Goal: Information Seeking & Learning: Learn about a topic

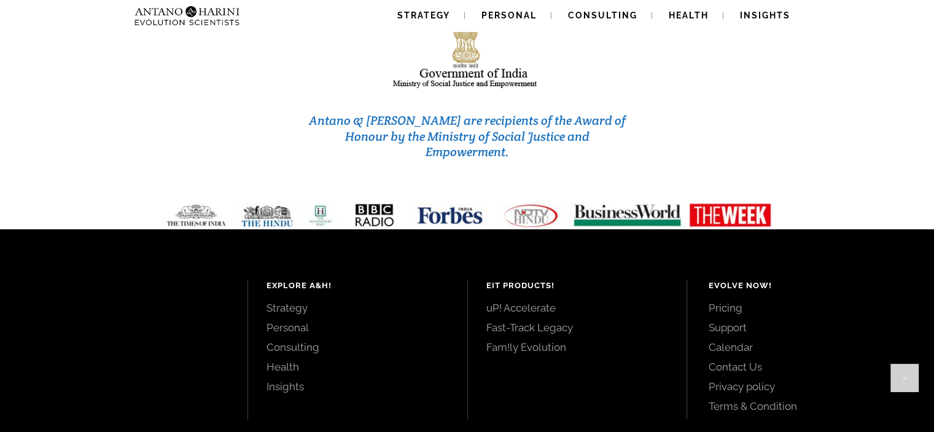
scroll to position [5282, 0]
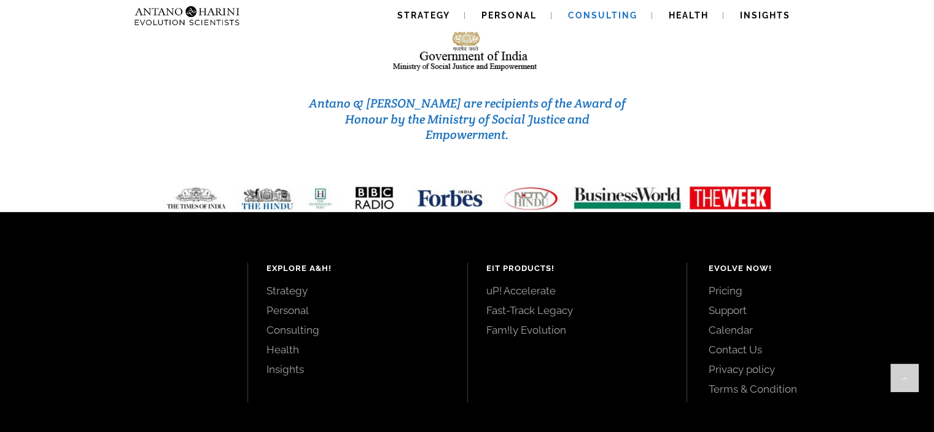
click at [590, 14] on span "Consulting" at bounding box center [602, 15] width 69 height 10
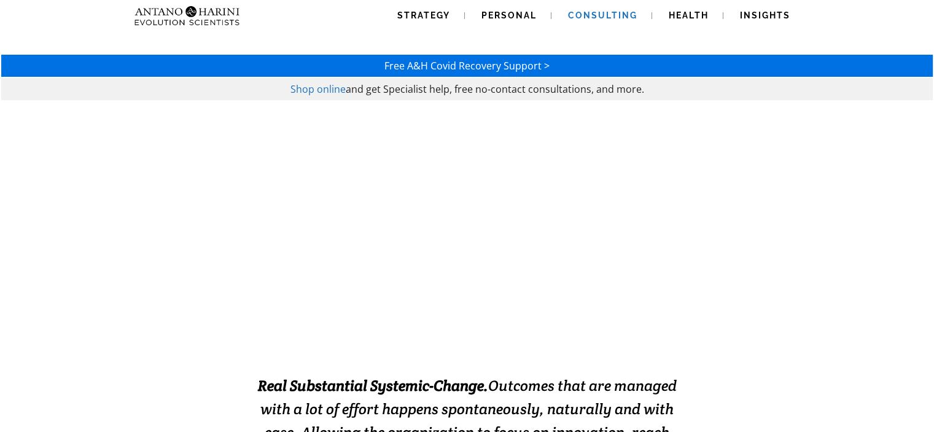
click at [671, 149] on div "EXCELLENCE INSTALLATION. ENABLED." at bounding box center [467, 231] width 933 height 258
click at [516, 12] on span "Personal" at bounding box center [508, 15] width 55 height 10
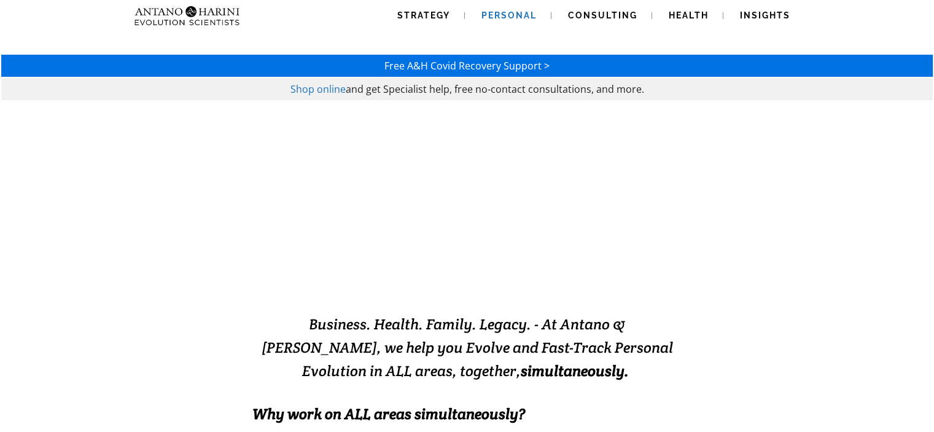
click at [581, 97] on div "Shop online and get Specialist help, free no-contact consultations, and more." at bounding box center [467, 89] width 930 height 21
click at [634, 88] on span "and get Specialist help, free no-contact consultations, and more." at bounding box center [495, 89] width 298 height 14
click at [546, 66] on span "Free A&H Covid Recovery Support >" at bounding box center [466, 66] width 165 height 14
